Goal: Task Accomplishment & Management: Manage account settings

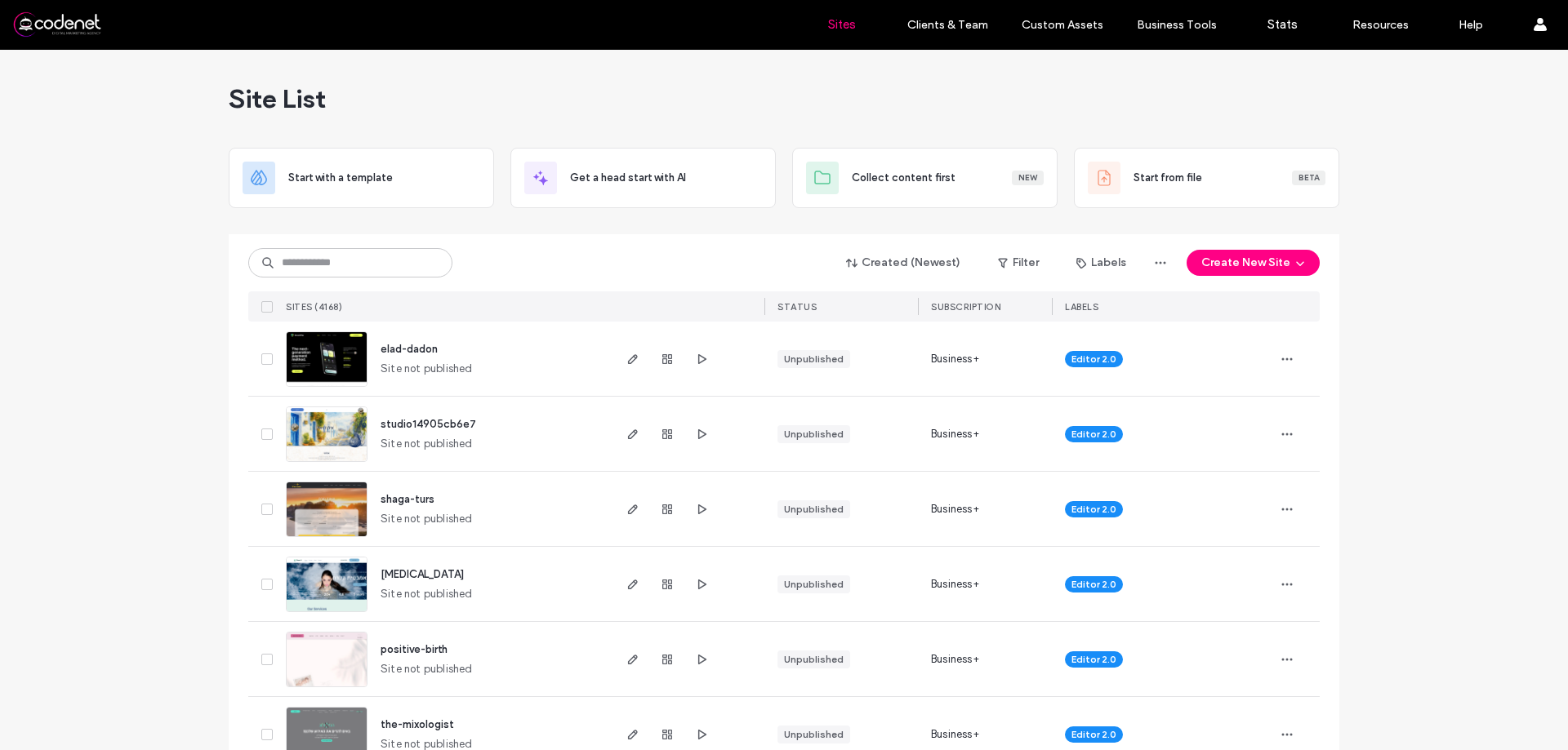
click at [521, 249] on div "Created (Newest) Filter Labels Create New Site" at bounding box center [784, 262] width 1071 height 31
click at [387, 258] on input at bounding box center [350, 262] width 204 height 29
paste input "**********"
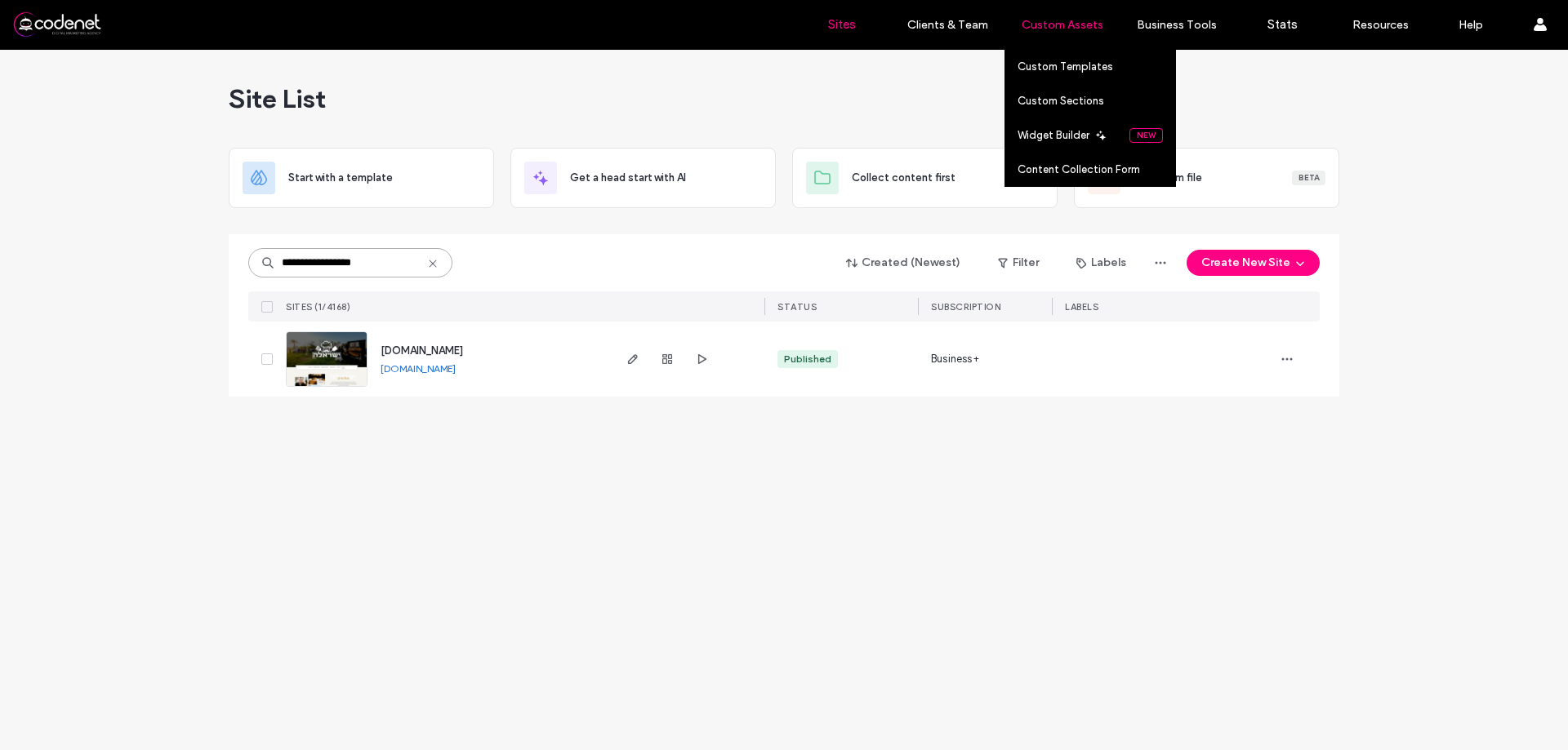
type input "**********"
